Goal: Transaction & Acquisition: Obtain resource

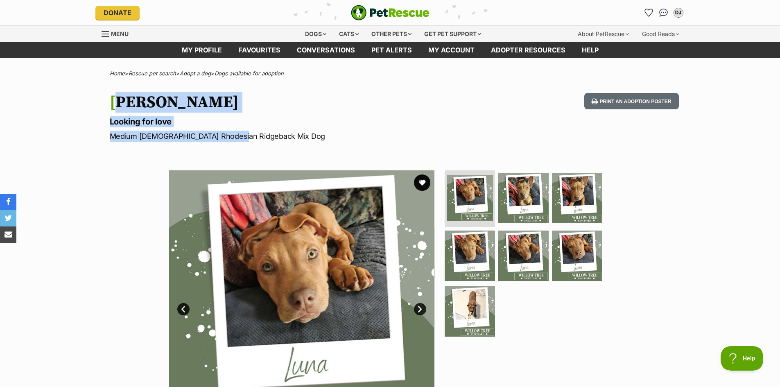
drag, startPoint x: 234, startPoint y: 134, endPoint x: 104, endPoint y: 106, distance: 132.6
click at [104, 106] on div "Luna Looking for love Medium Female Rhodesian Ridgeback Mix Dog Print an adopti…" at bounding box center [390, 117] width 602 height 49
click at [107, 105] on div "Luna Looking for love Medium Female Rhodesian Ridgeback Mix Dog Print an adopti…" at bounding box center [390, 117] width 602 height 49
drag, startPoint x: 106, startPoint y: 97, endPoint x: 270, endPoint y: 138, distance: 168.6
click at [283, 139] on div "Luna Looking for love Medium Female Rhodesian Ridgeback Mix Dog Print an adopti…" at bounding box center [390, 117] width 602 height 49
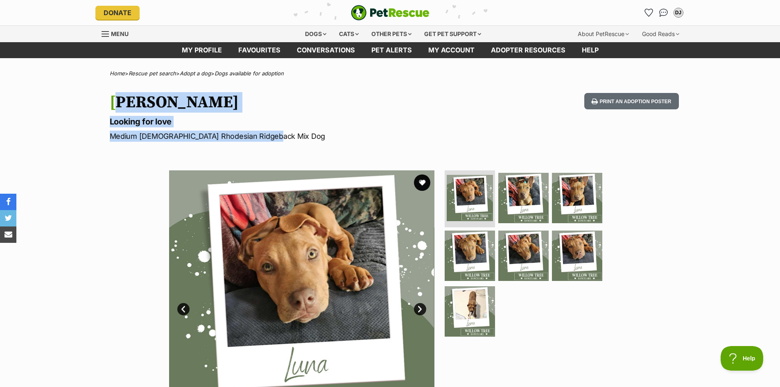
click at [267, 137] on p "Medium Female Rhodesian Ridgeback Mix Dog" at bounding box center [283, 136] width 346 height 11
drag, startPoint x: 281, startPoint y: 139, endPoint x: 112, endPoint y: 103, distance: 172.3
click at [112, 103] on hgroup "Luna Looking for love Medium Female Rhodesian Ridgeback Mix Dog" at bounding box center [283, 117] width 346 height 49
click at [153, 121] on p "Looking for love" at bounding box center [283, 121] width 346 height 11
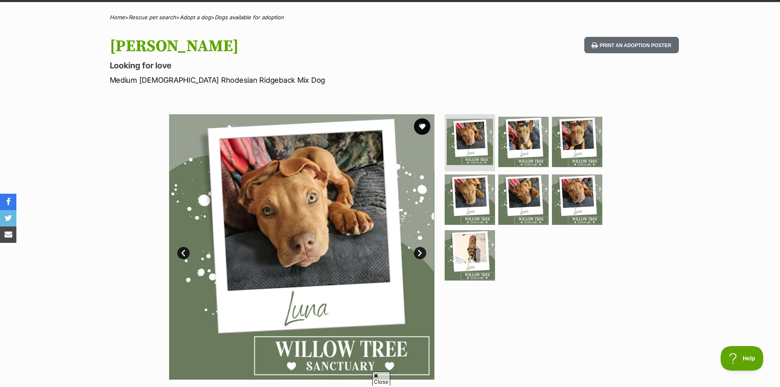
scroll to position [41, 0]
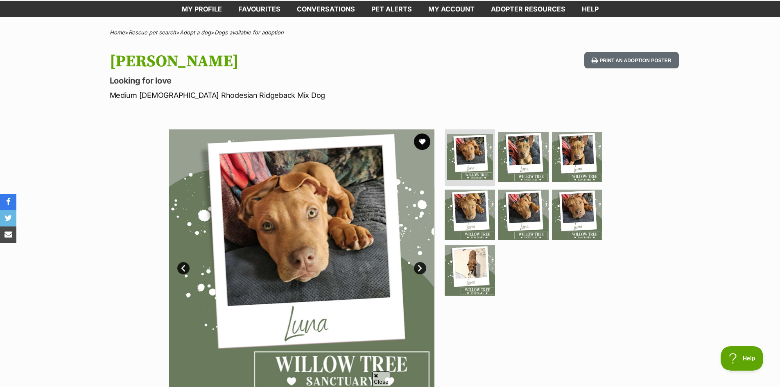
click at [421, 269] on link "Next" at bounding box center [420, 268] width 12 height 12
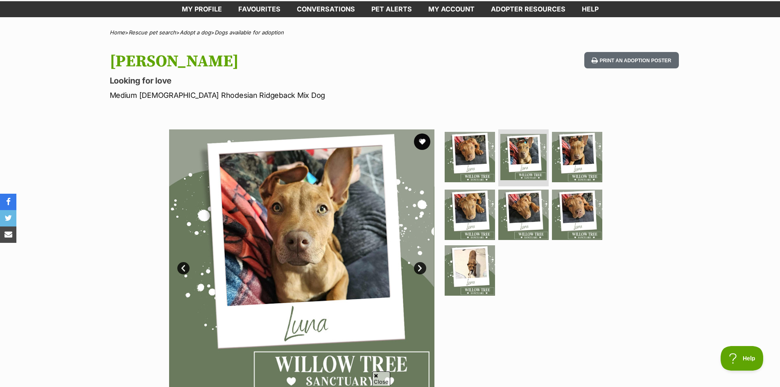
click at [421, 269] on link "Next" at bounding box center [420, 268] width 12 height 12
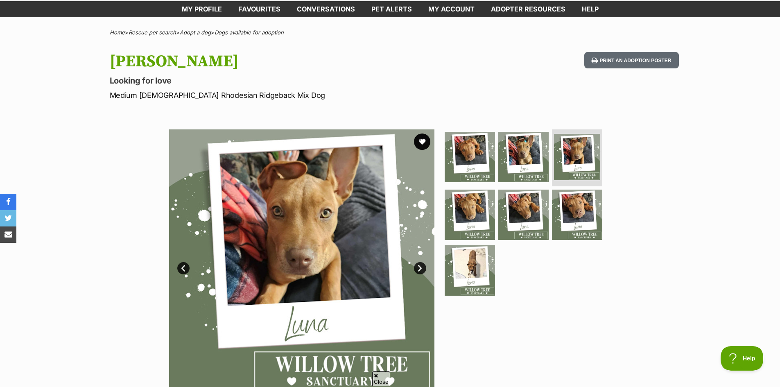
click at [421, 269] on link "Next" at bounding box center [420, 268] width 12 height 12
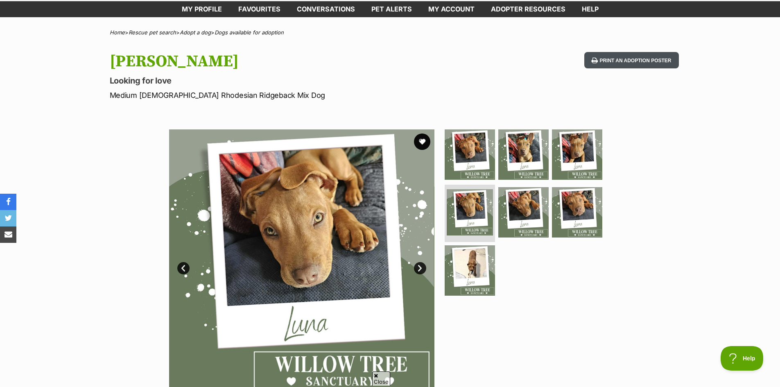
click at [608, 53] on button "Print an adoption poster" at bounding box center [631, 60] width 94 height 17
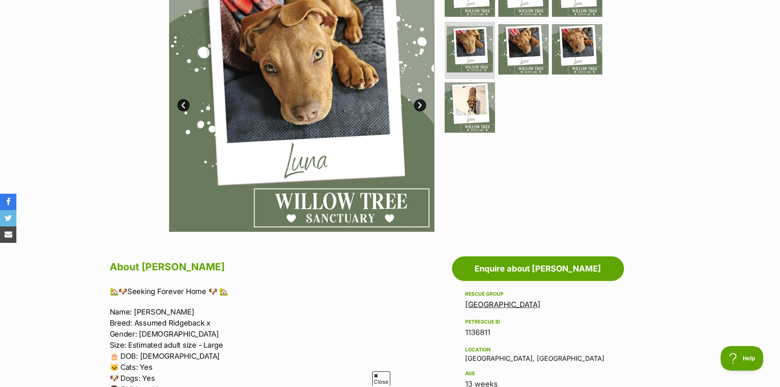
scroll to position [205, 0]
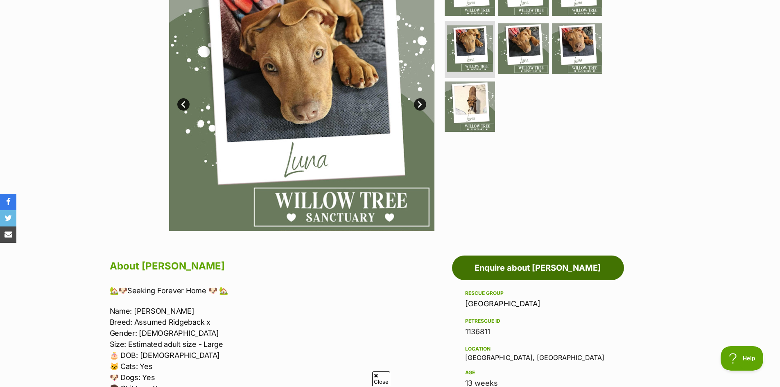
click at [575, 264] on link "Enquire about [PERSON_NAME]" at bounding box center [538, 267] width 172 height 25
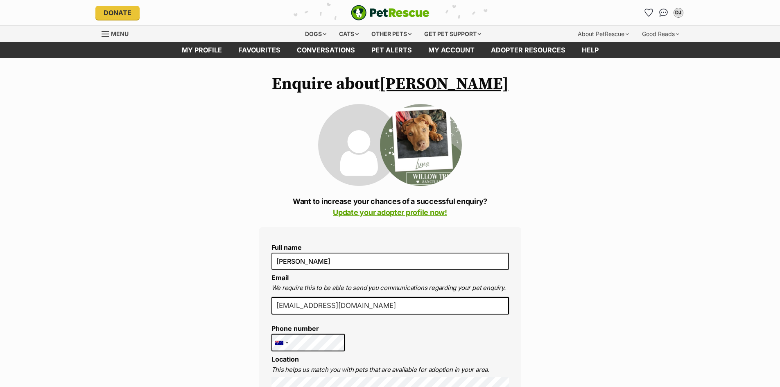
click at [444, 251] on li "Full name [PERSON_NAME]" at bounding box center [389, 256] width 237 height 26
click at [445, 251] on label "Full name" at bounding box center [389, 246] width 237 height 7
click at [445, 252] on input "[PERSON_NAME]" at bounding box center [389, 260] width 237 height 17
click at [435, 256] on input "[PERSON_NAME]" at bounding box center [389, 260] width 237 height 17
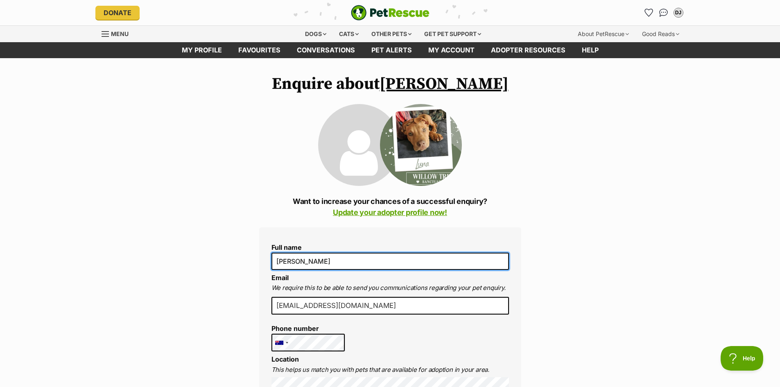
click at [435, 256] on input "[PERSON_NAME]" at bounding box center [389, 260] width 237 height 17
click at [306, 263] on input "[PERSON_NAME]" at bounding box center [389, 260] width 237 height 17
click at [282, 259] on input "[PERSON_NAME]" at bounding box center [389, 260] width 237 height 17
drag, startPoint x: 299, startPoint y: 262, endPoint x: 350, endPoint y: 262, distance: 51.1
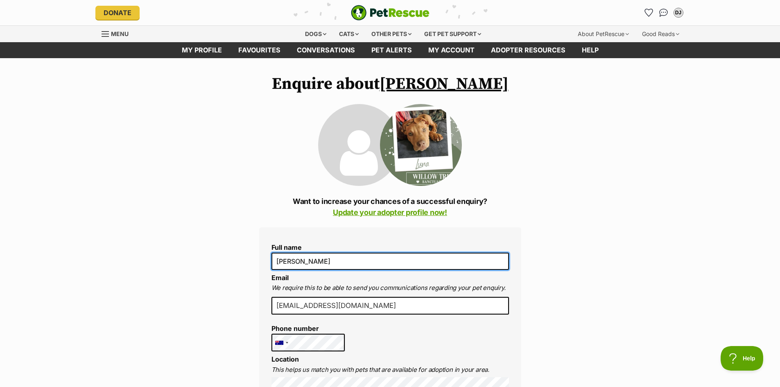
click at [350, 262] on input "[PERSON_NAME]" at bounding box center [389, 260] width 237 height 17
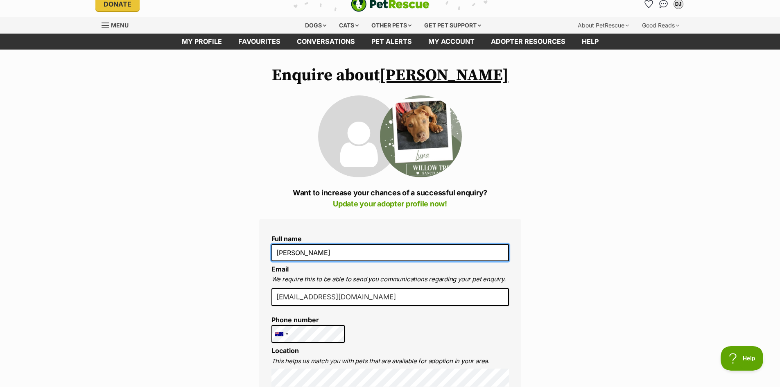
scroll to position [82, 0]
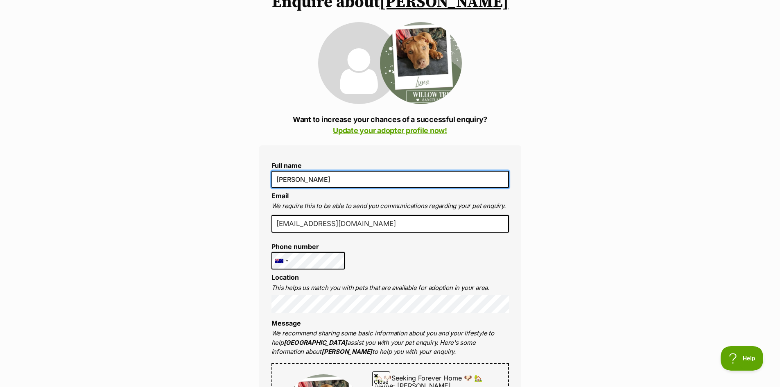
type input "[PERSON_NAME]"
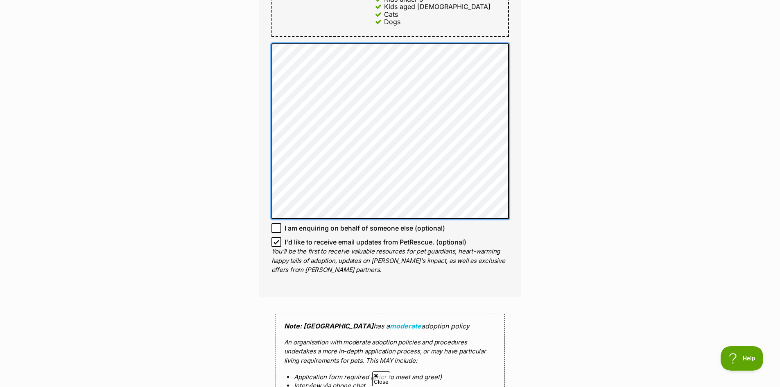
scroll to position [532, 0]
